Goal: Check status: Check status

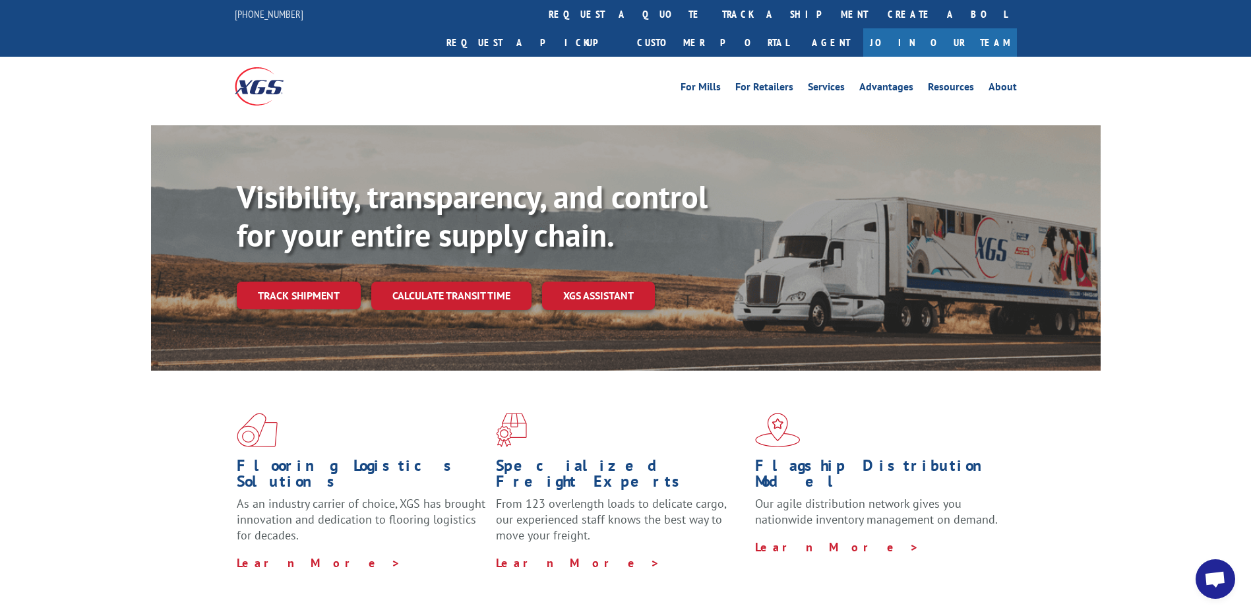
click at [315, 284] on div "Visibility, transparency, and control for your entire supply chain. Track shipm…" at bounding box center [669, 270] width 864 height 184
click at [309, 282] on link "Track shipment" at bounding box center [299, 296] width 124 height 28
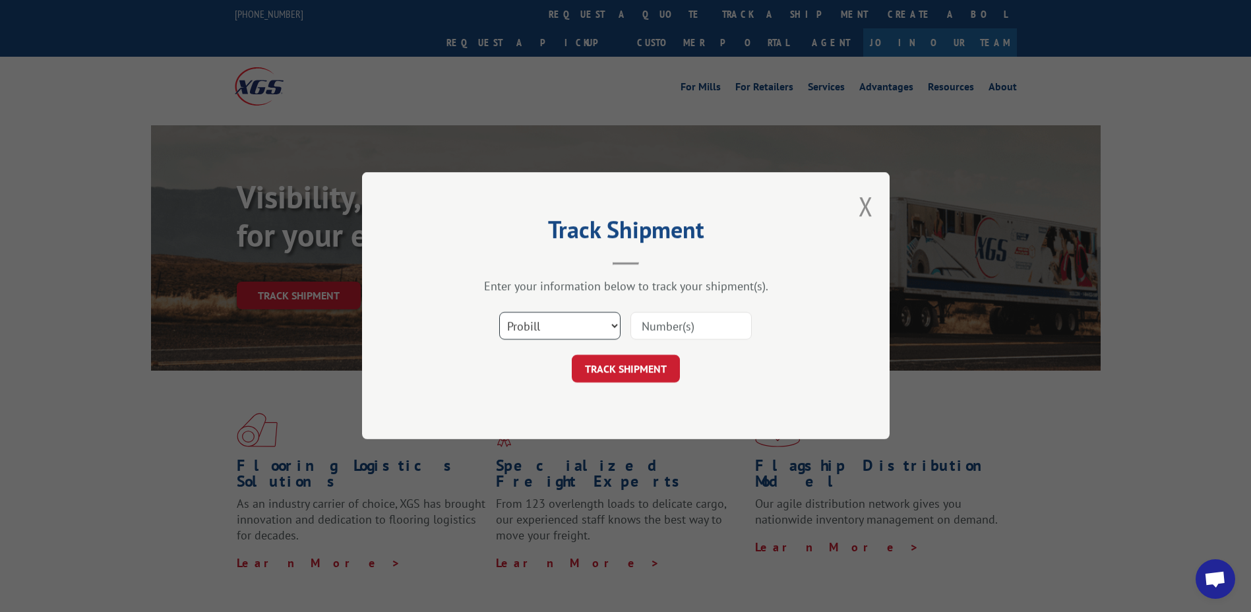
click at [608, 330] on select "Select category... Probill BOL PO" at bounding box center [559, 327] width 121 height 28
select select "po"
click at [499, 313] on select "Select category... Probill BOL PO" at bounding box center [559, 327] width 121 height 28
click at [680, 321] on input at bounding box center [691, 327] width 121 height 28
type input "40535510"
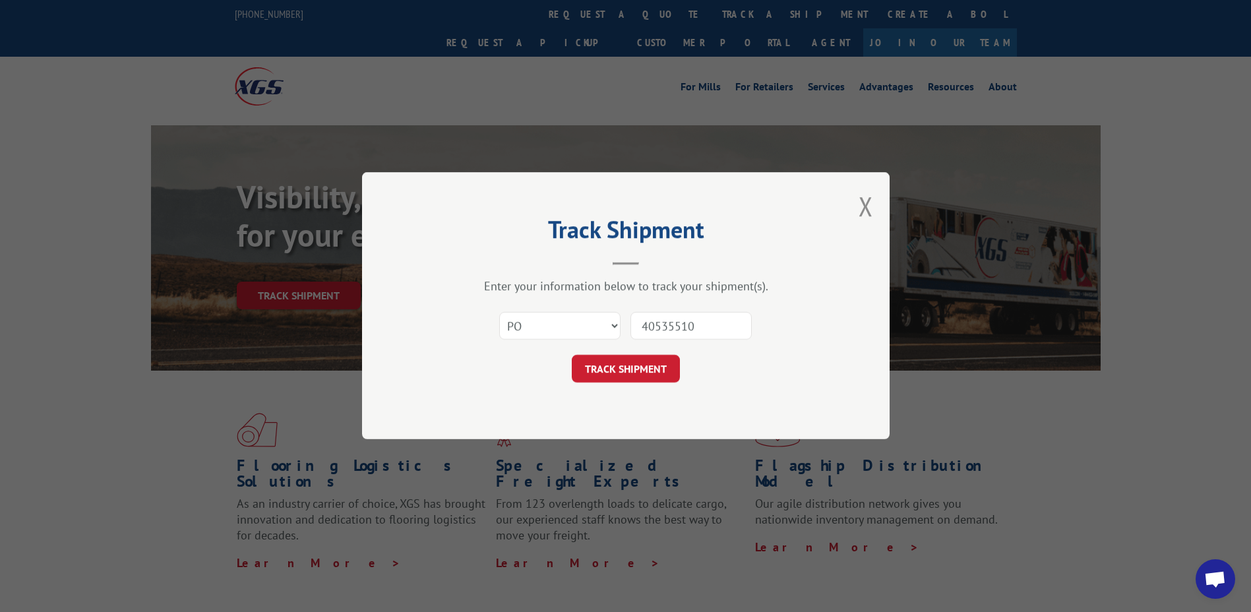
click button "TRACK SHIPMENT" at bounding box center [626, 370] width 108 height 28
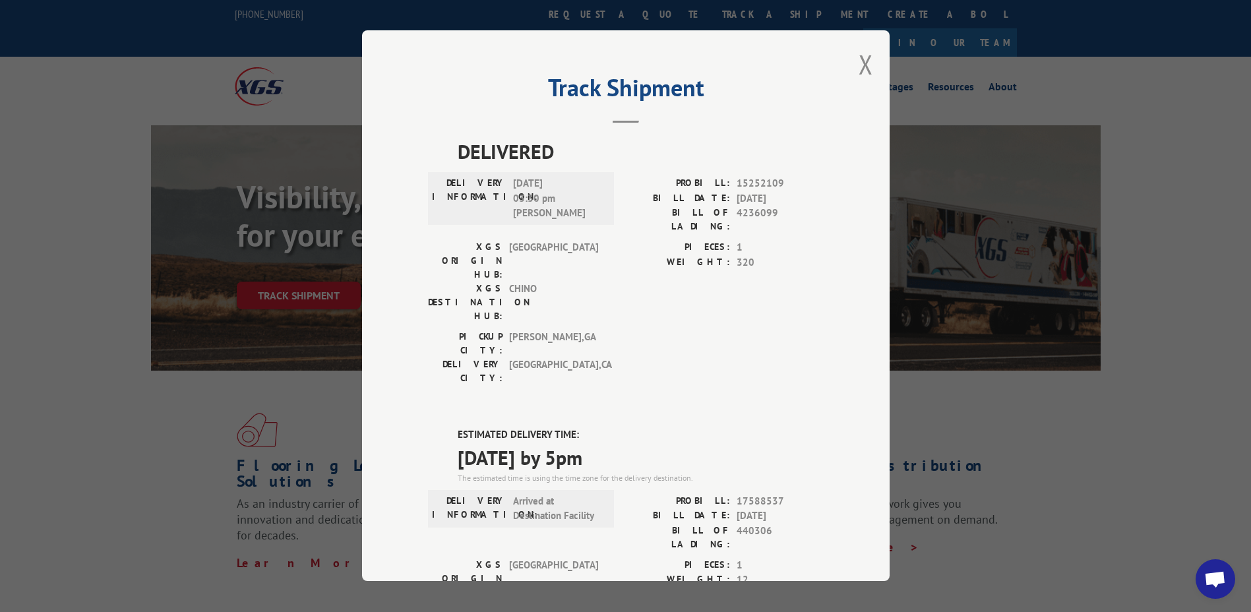
scroll to position [198, 0]
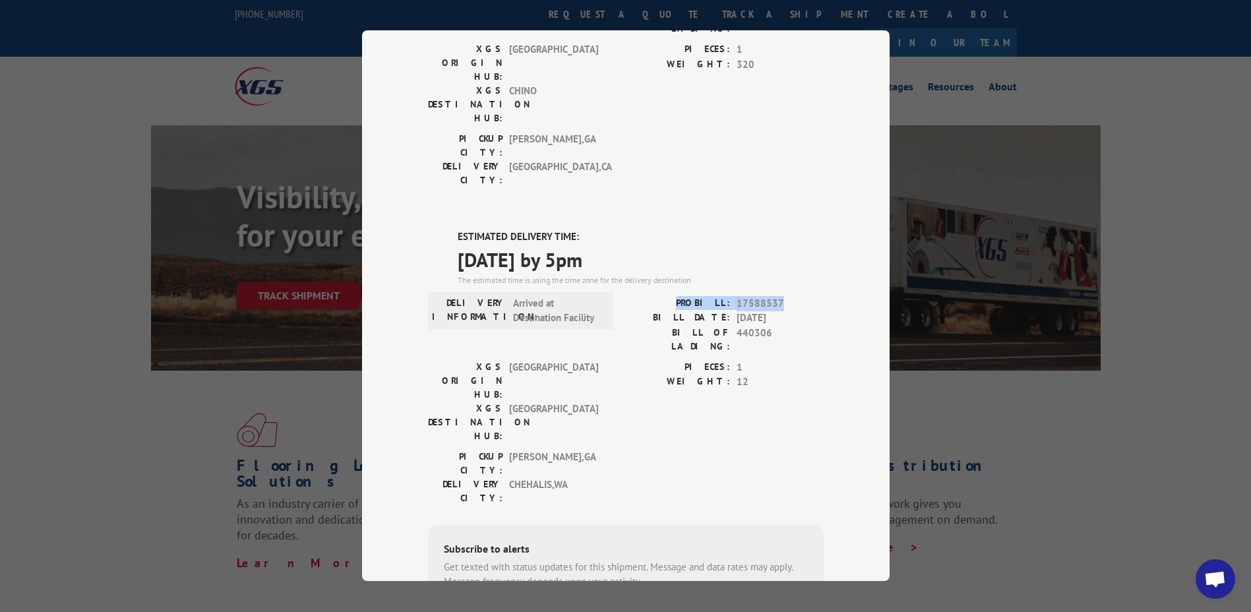
drag, startPoint x: 777, startPoint y: 228, endPoint x: 681, endPoint y: 231, distance: 96.4
click at [681, 296] on div "PROBILL: 17588537" at bounding box center [725, 303] width 198 height 15
drag, startPoint x: 681, startPoint y: 231, endPoint x: 696, endPoint y: 228, distance: 15.5
copy div "PROBILL: 17588537"
